Goal: Information Seeking & Learning: Find specific fact

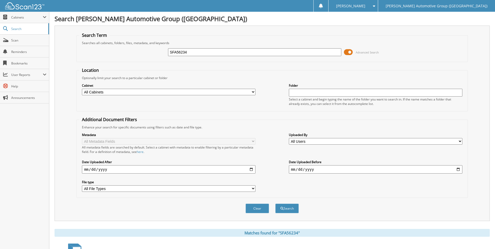
drag, startPoint x: 215, startPoint y: 54, endPoint x: 73, endPoint y: 43, distance: 143.2
click at [79, 50] on fieldset "Search Term Searches all cabinets, folders, files, metadata, and keywords SFA56…" at bounding box center [271, 47] width 391 height 30
type input "[DATE]"
click at [275, 204] on button "Search" at bounding box center [286, 209] width 23 height 10
drag, startPoint x: 209, startPoint y: 51, endPoint x: 60, endPoint y: 39, distance: 149.4
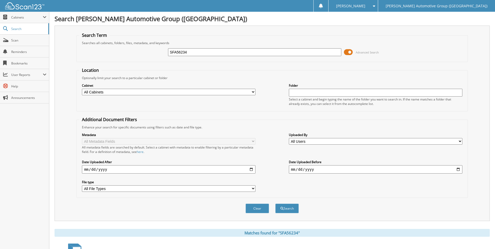
click at [61, 40] on div "Search Term Searches all cabinets, folders, files, metadata, and keywords SFA56…" at bounding box center [272, 123] width 435 height 195
type input "[PERSON_NAME][DATE]"
click at [275, 204] on button "Search" at bounding box center [286, 209] width 23 height 10
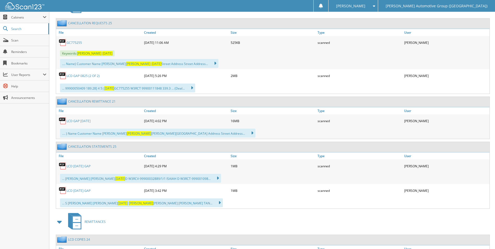
scroll to position [548, 0]
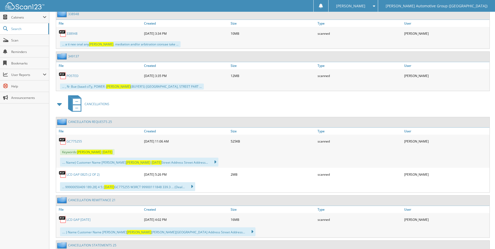
click at [73, 142] on link "GC775255" at bounding box center [74, 141] width 15 height 4
click at [7, 42] on span at bounding box center [5, 40] width 5 height 5
